Goal: Navigation & Orientation: Find specific page/section

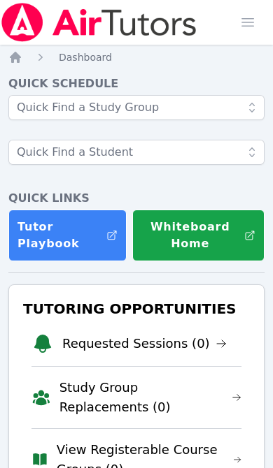
click at [247, 25] on span "button" at bounding box center [247, 22] width 31 height 31
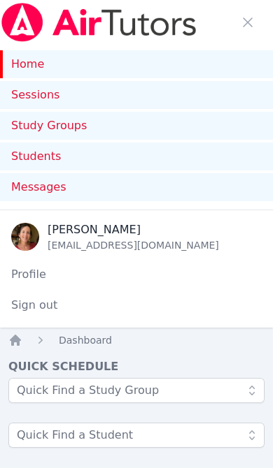
click at [46, 122] on link "Study Groups" at bounding box center [136, 126] width 273 height 28
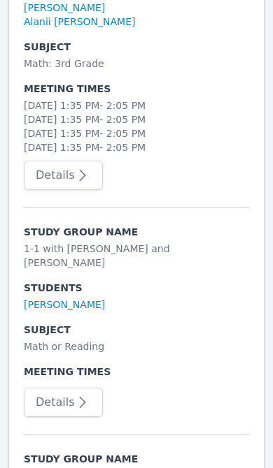
scroll to position [1457, 0]
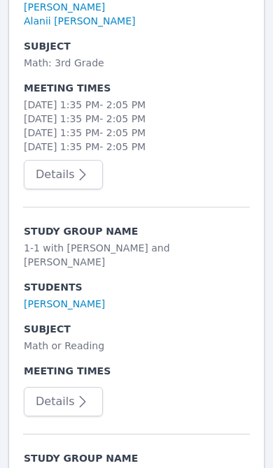
click at [73, 297] on link "[PERSON_NAME]" at bounding box center [64, 304] width 81 height 14
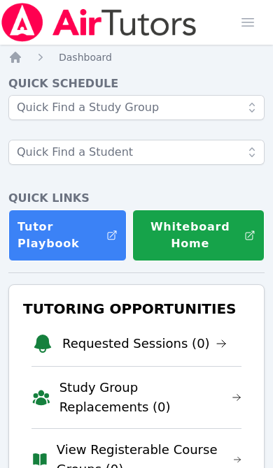
click at [245, 20] on span "button" at bounding box center [247, 22] width 31 height 31
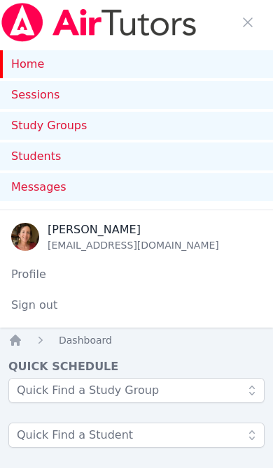
click at [45, 131] on link "Study Groups" at bounding box center [136, 126] width 273 height 28
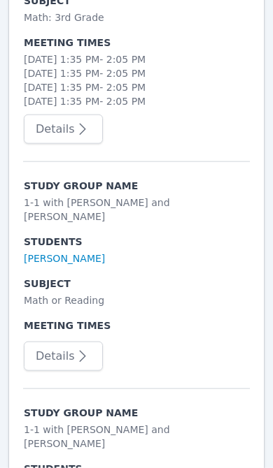
scroll to position [1576, 0]
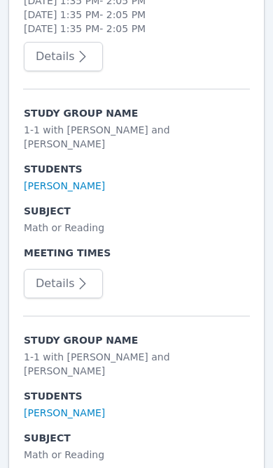
click at [101, 406] on link "[PERSON_NAME]" at bounding box center [64, 413] width 81 height 14
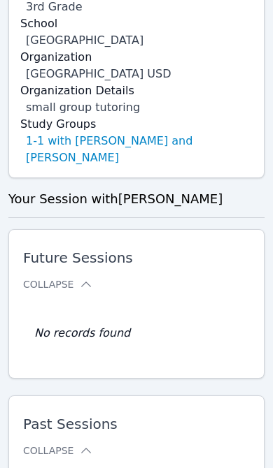
scroll to position [819, 0]
